Goal: Task Accomplishment & Management: Manage account settings

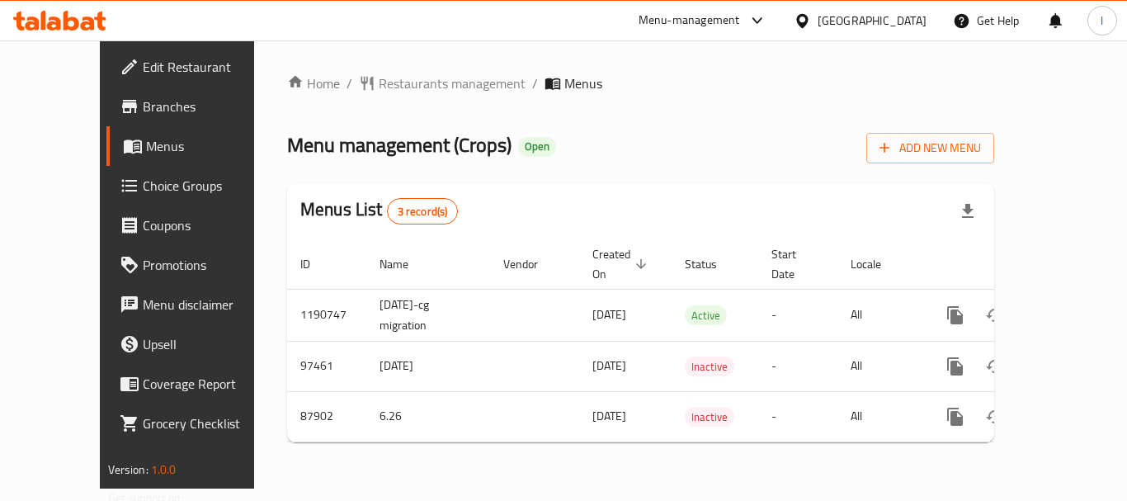
click at [143, 194] on span "Choice Groups" at bounding box center [209, 186] width 132 height 20
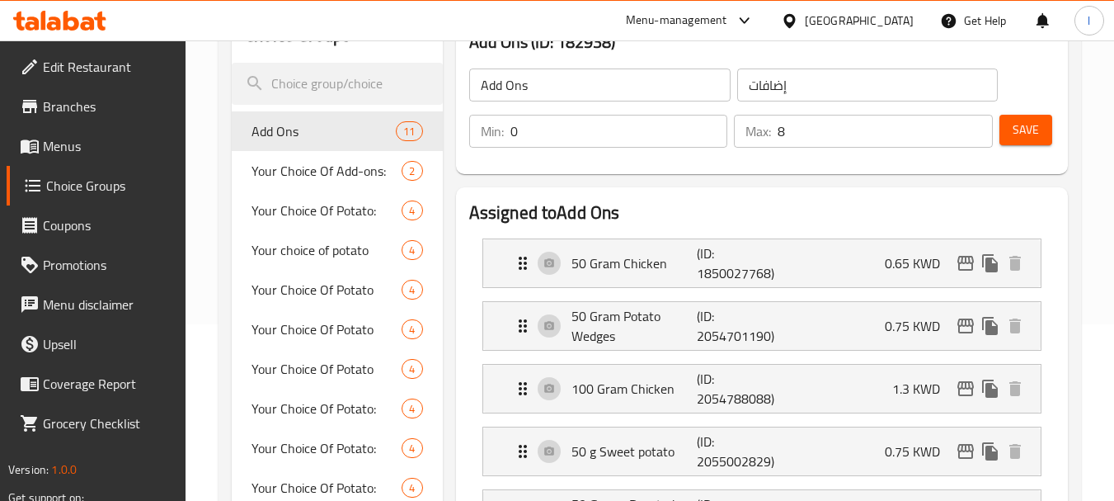
scroll to position [165, 0]
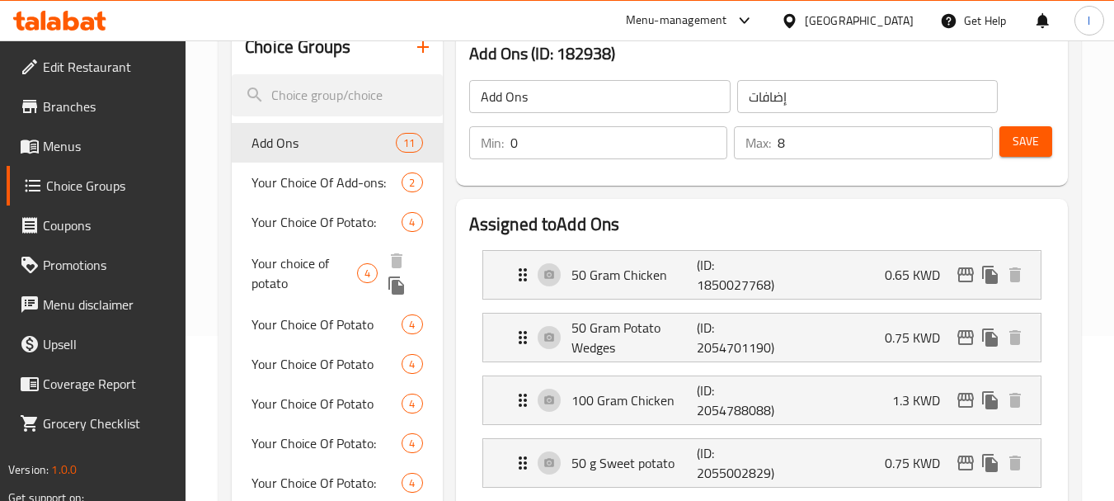
click at [301, 284] on span "Your choice of potato" at bounding box center [305, 273] width 106 height 40
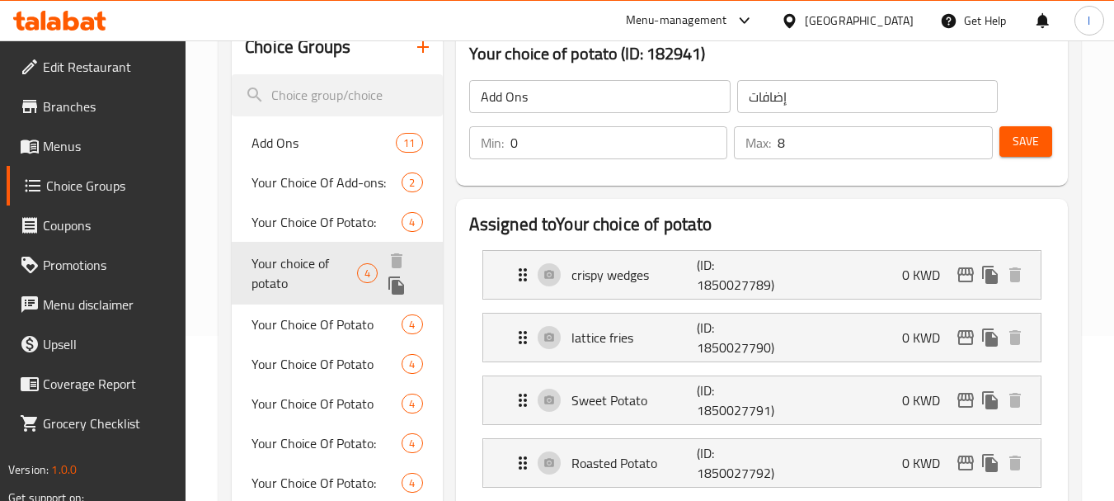
type input "Your choice of potato"
type input "اختيارك من البطاط"
type input "1"
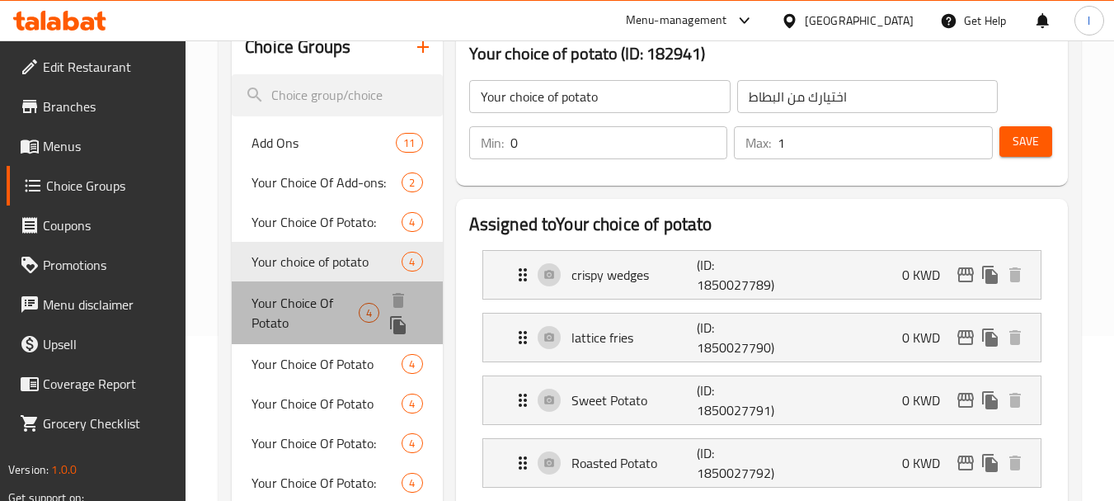
click at [287, 318] on span "Your Choice Of Potato" at bounding box center [305, 313] width 107 height 40
type input "Your Choice Of Potato"
type input "1"
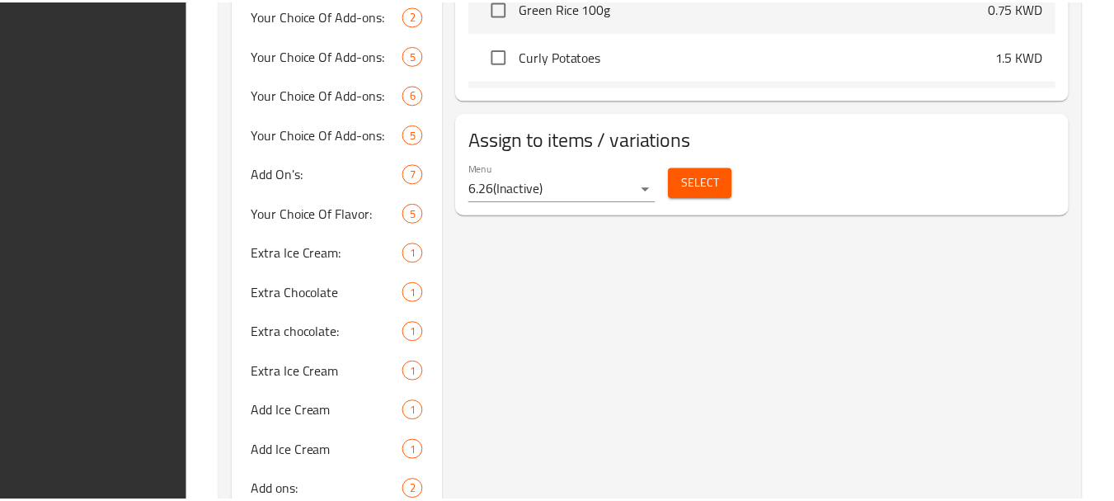
scroll to position [1147, 0]
